Goal: Information Seeking & Learning: Learn about a topic

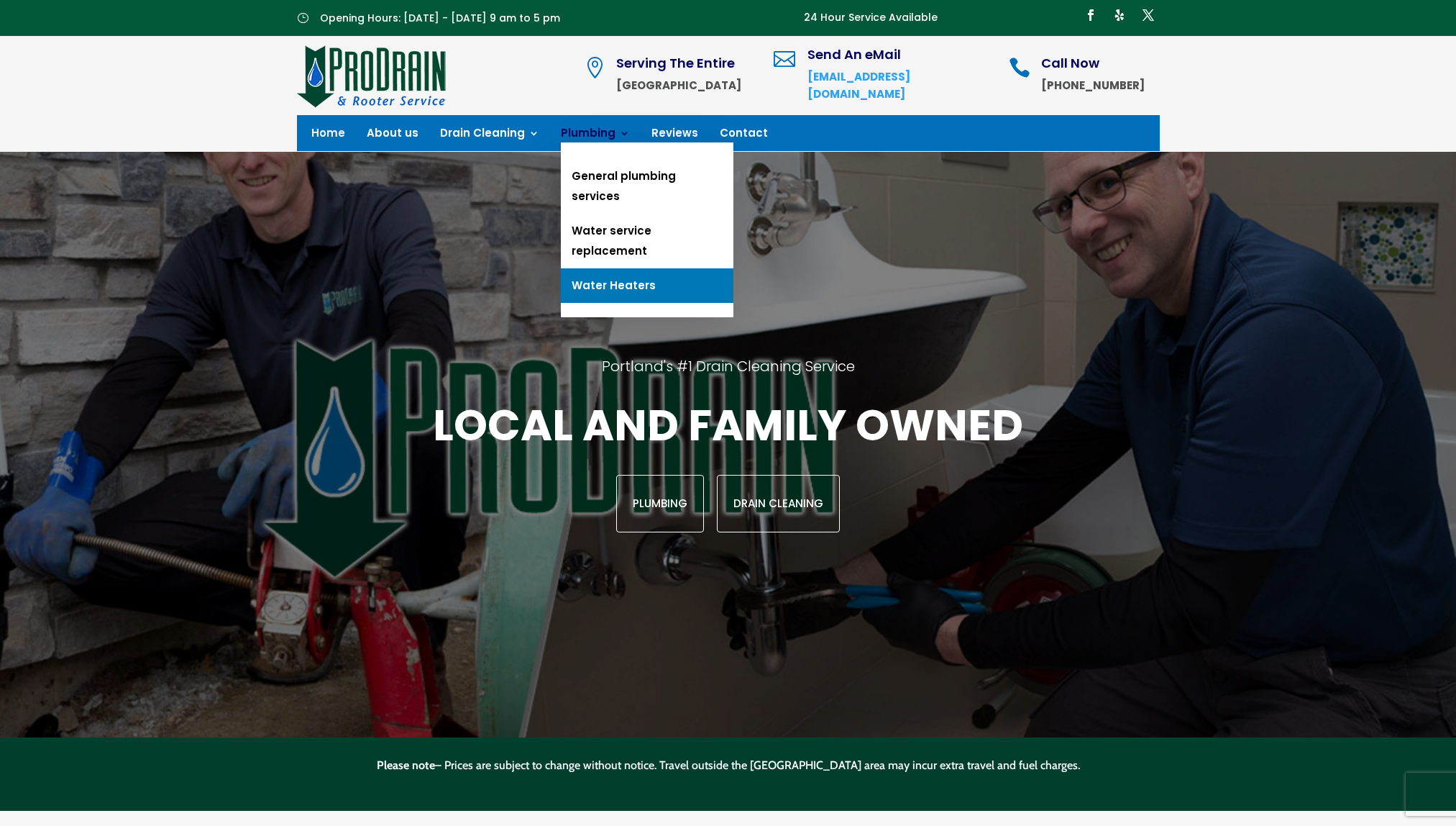
click at [580, 269] on link "Water Heaters" at bounding box center [647, 286] width 173 height 35
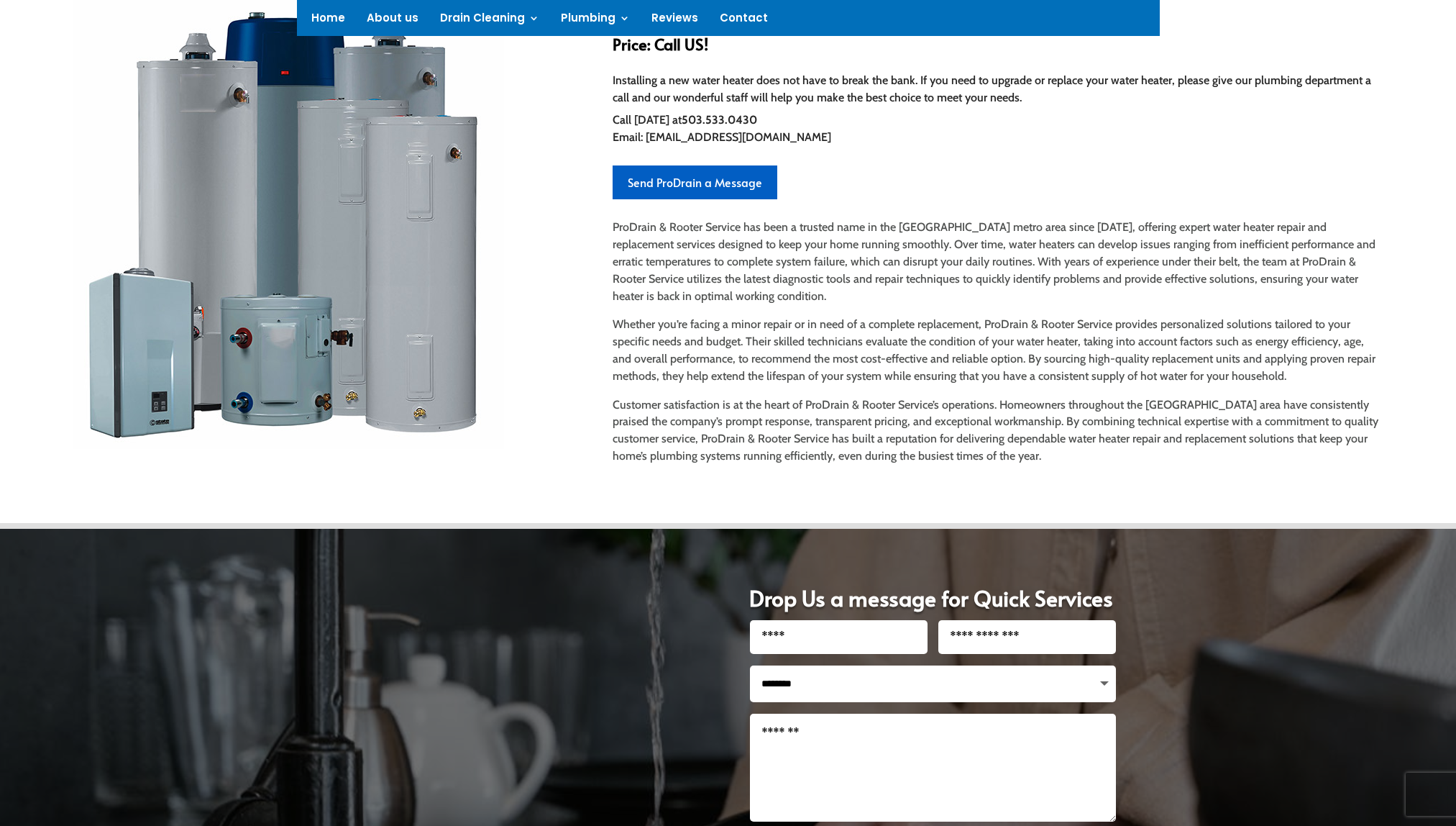
scroll to position [569, 0]
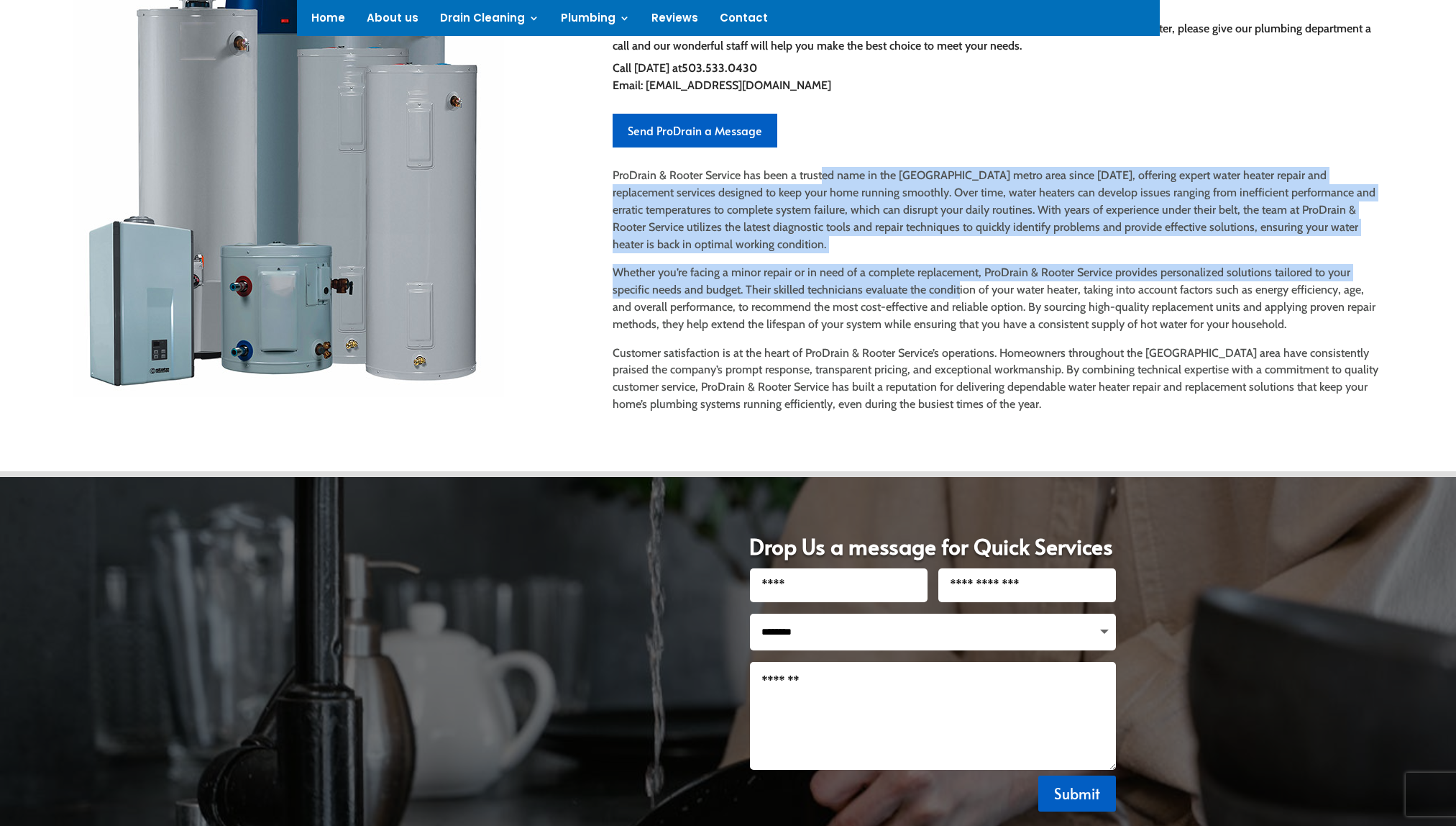
drag, startPoint x: 840, startPoint y: 180, endPoint x: 915, endPoint y: 289, distance: 132.3
click at [917, 289] on div "ProDrain & Rooter Service has been a trusted name in the [GEOGRAPHIC_DATA] metr…" at bounding box center [997, 289] width 770 height 245
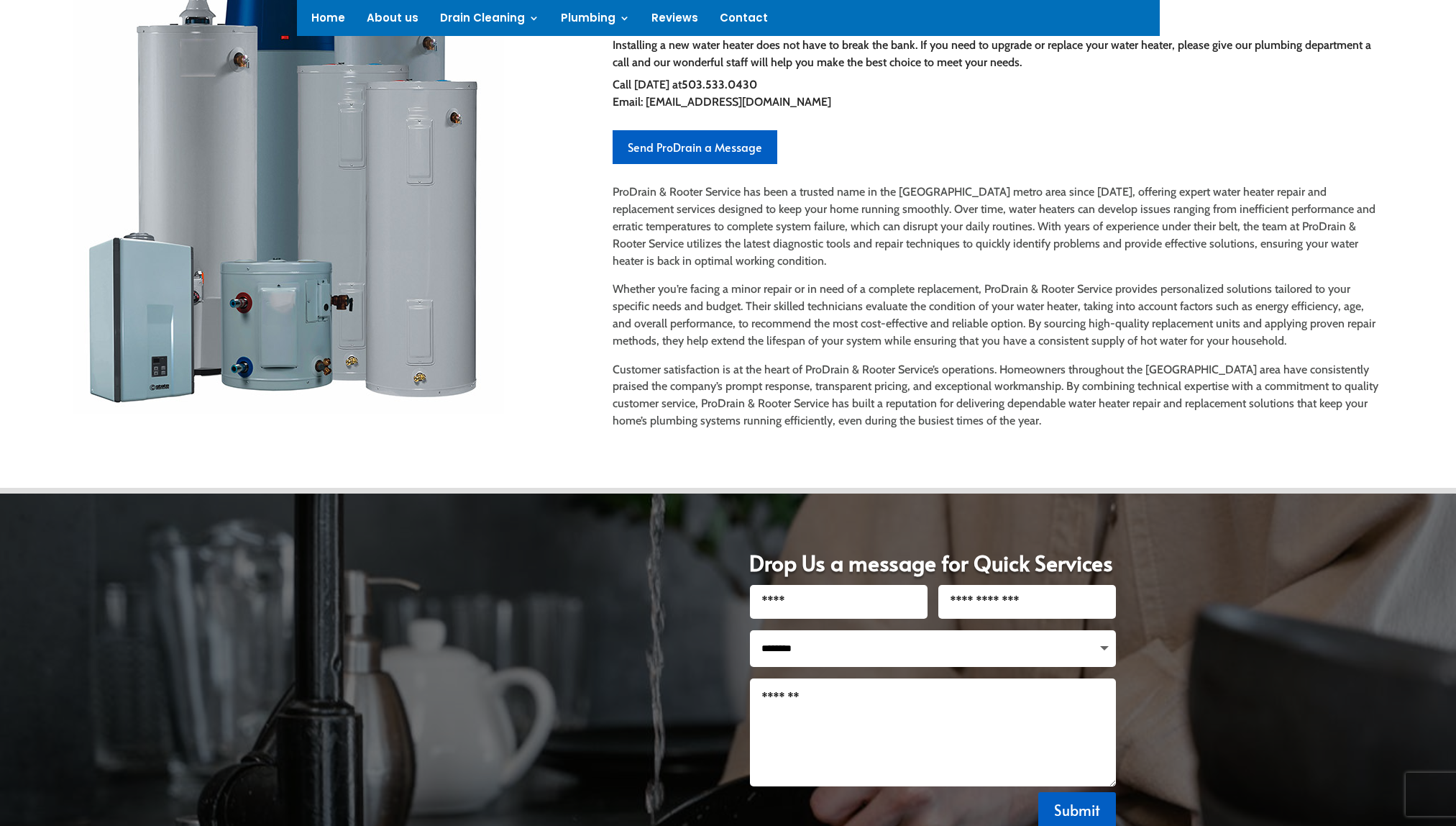
click at [890, 304] on p "Whether you’re facing a minor repair or in need of a complete replacement, ProD…" at bounding box center [997, 321] width 770 height 79
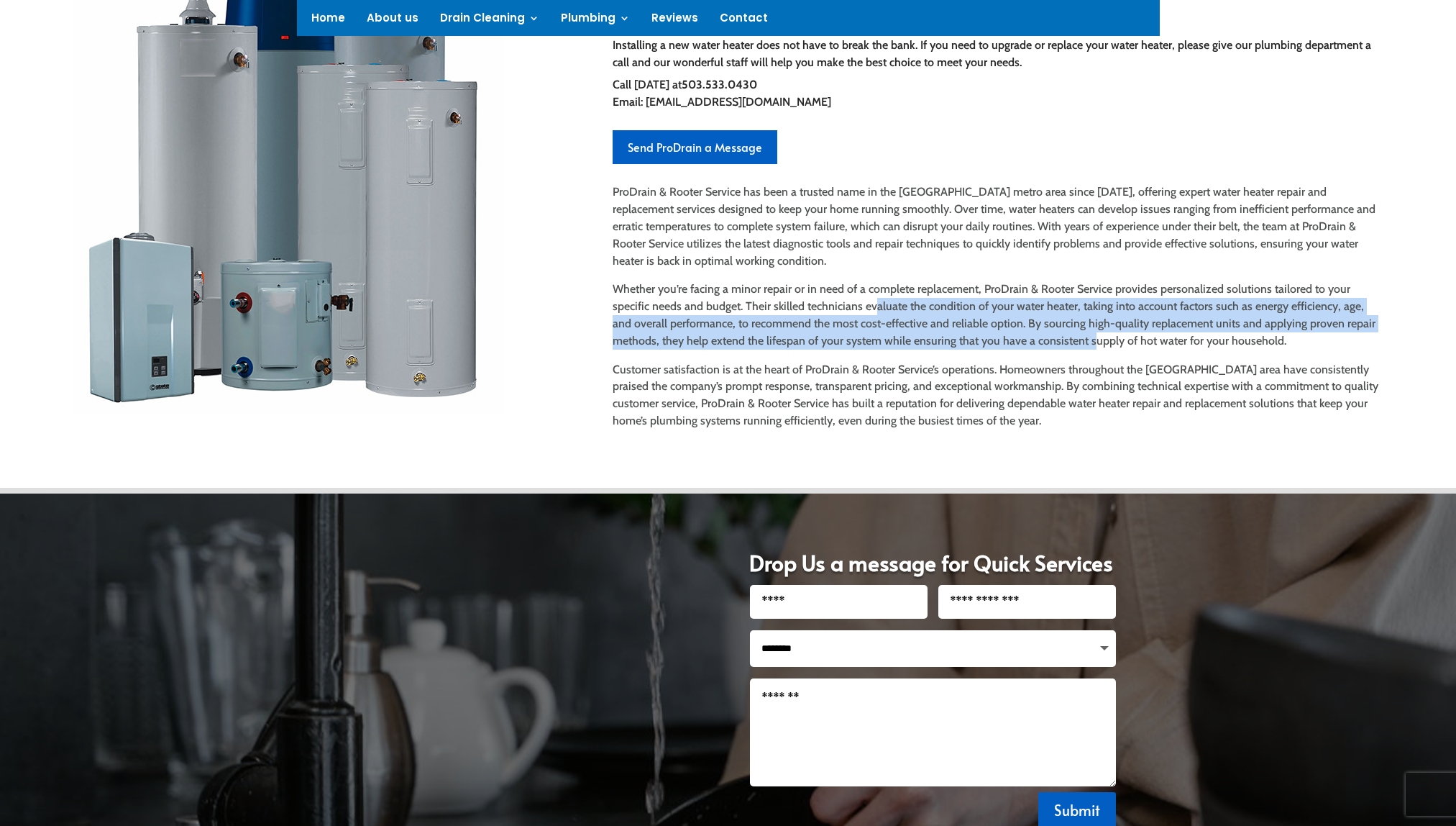
drag, startPoint x: 837, startPoint y: 307, endPoint x: 1038, endPoint y: 337, distance: 203.2
click at [1038, 337] on p "Whether you’re facing a minor repair or in need of a complete replacement, ProD…" at bounding box center [997, 321] width 770 height 79
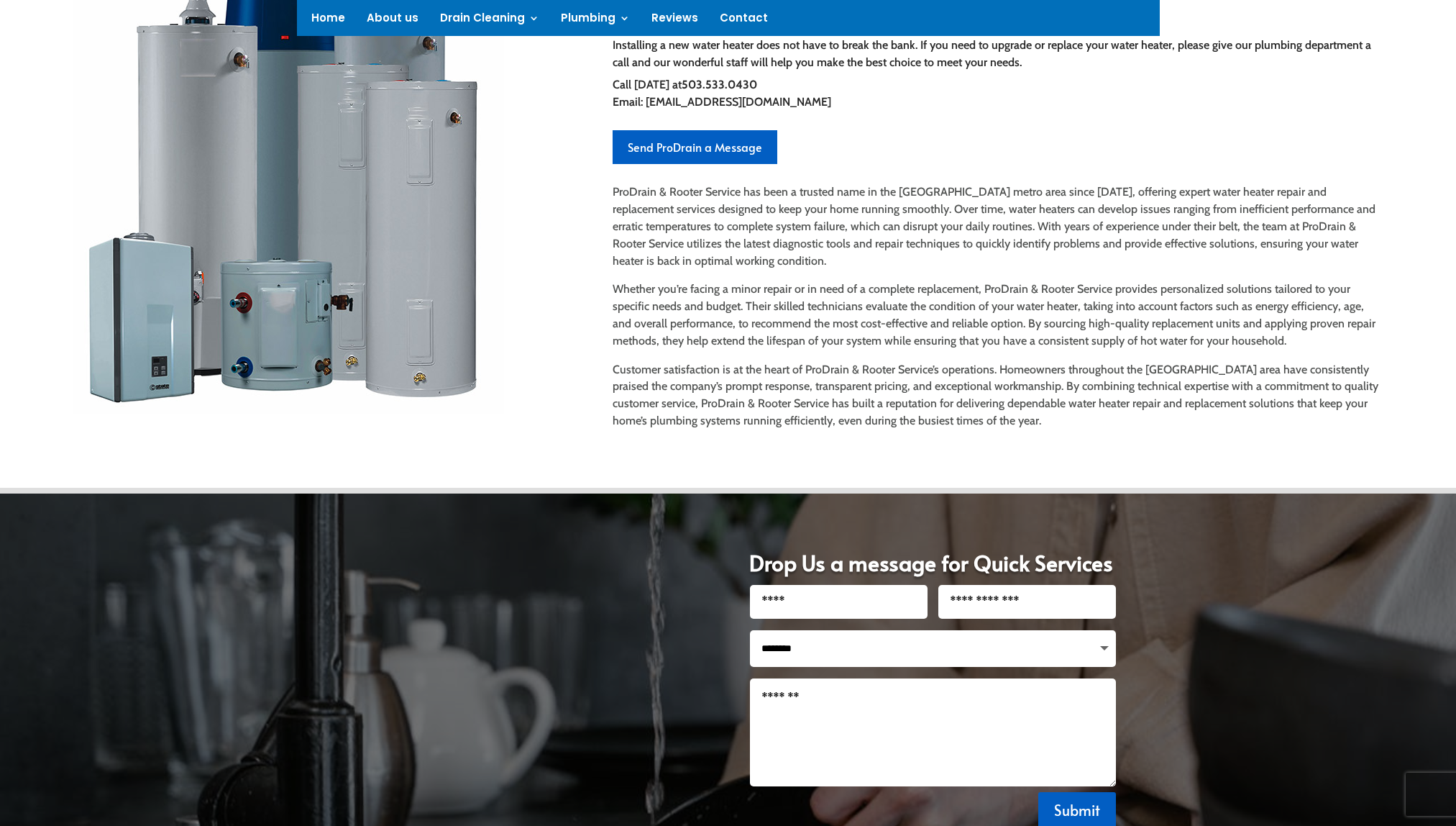
click at [165, 307] on img at bounding box center [288, 183] width 431 height 461
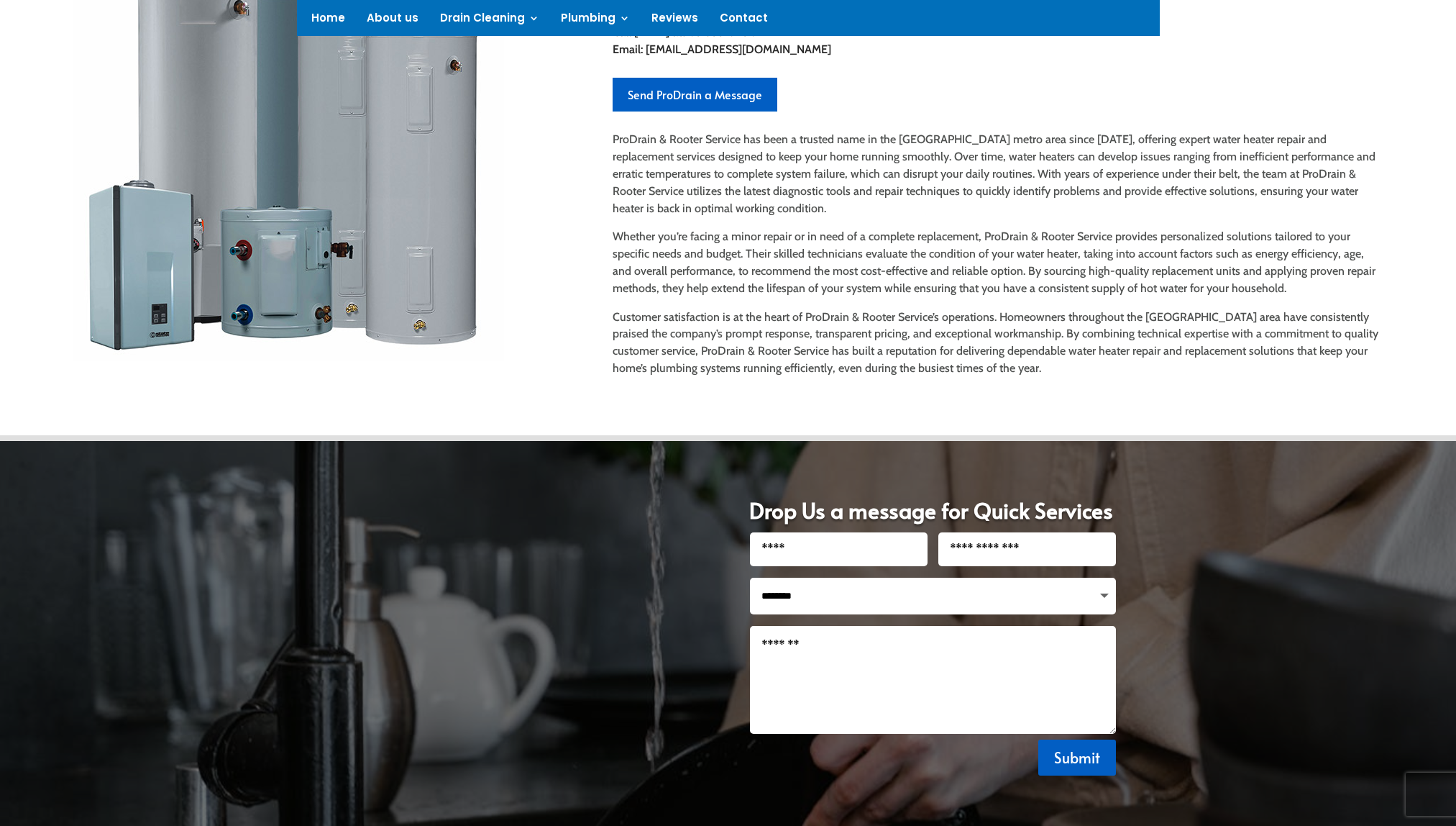
scroll to position [606, 0]
